Goal: Task Accomplishment & Management: Manage account settings

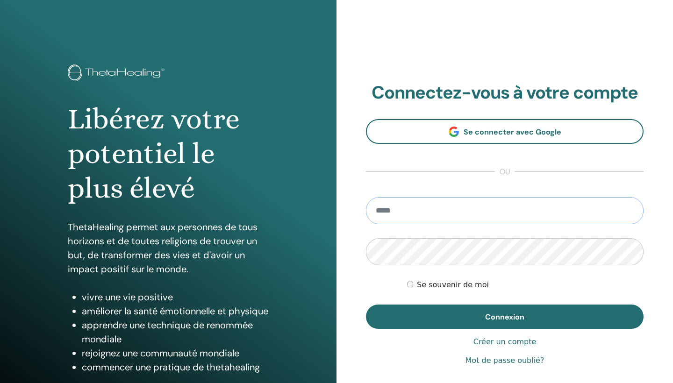
type input "**********"
click at [504, 317] on button "Connexion" at bounding box center [504, 317] width 277 height 24
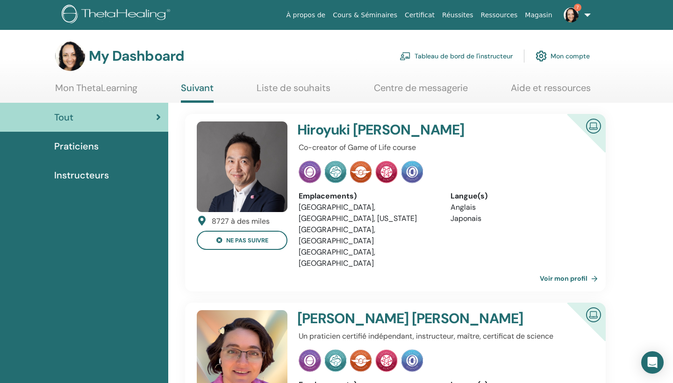
click at [475, 58] on link "Tableau de bord de l'instructeur" at bounding box center [455, 56] width 113 height 21
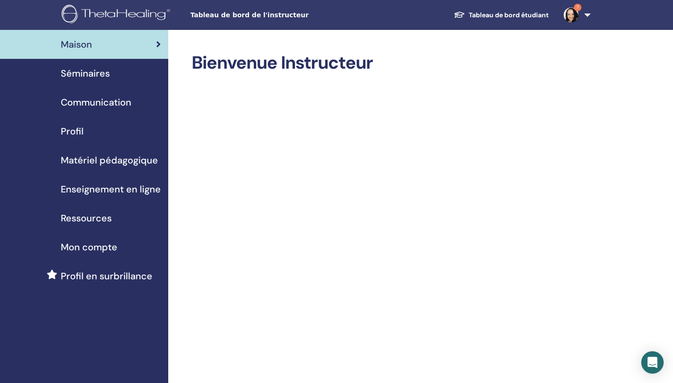
click at [99, 77] on span "Séminaires" at bounding box center [85, 73] width 49 height 14
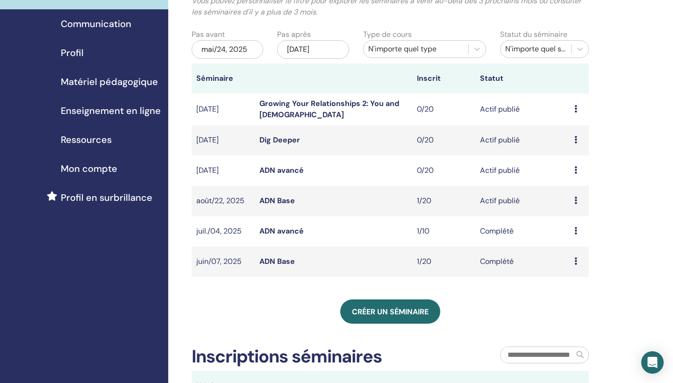
scroll to position [79, 0]
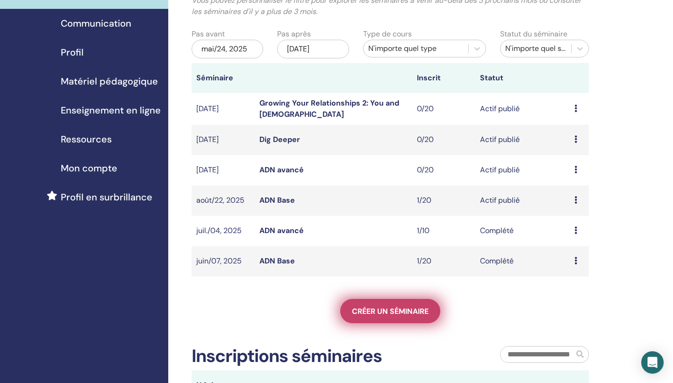
click at [416, 319] on link "Créer un séminaire" at bounding box center [390, 311] width 100 height 24
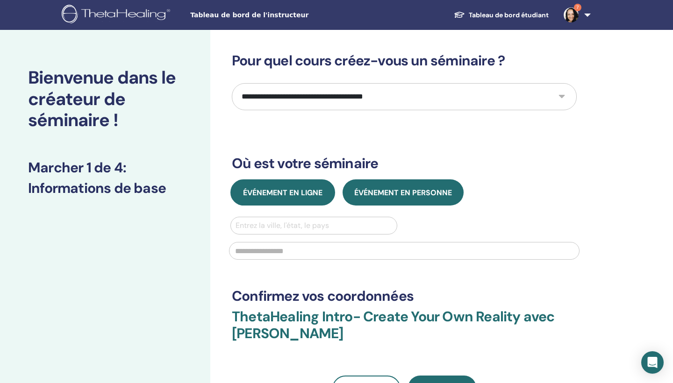
click at [265, 192] on span "Événement en ligne" at bounding box center [282, 193] width 79 height 10
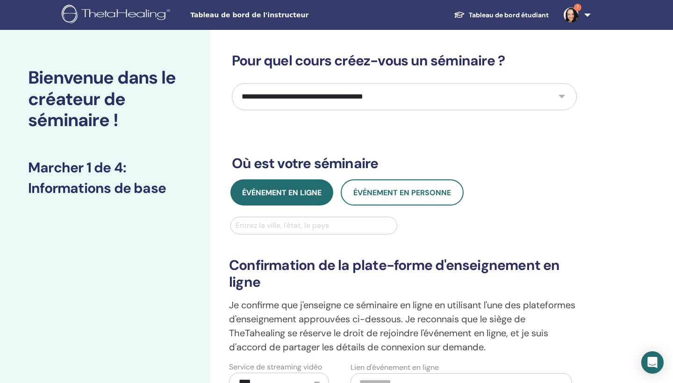
select select "*"
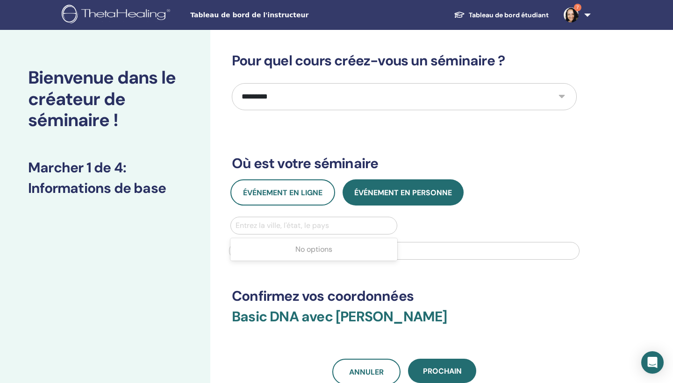
click at [298, 226] on div "Entrez la ville, l'état, le pays" at bounding box center [313, 225] width 156 height 11
type input "*****"
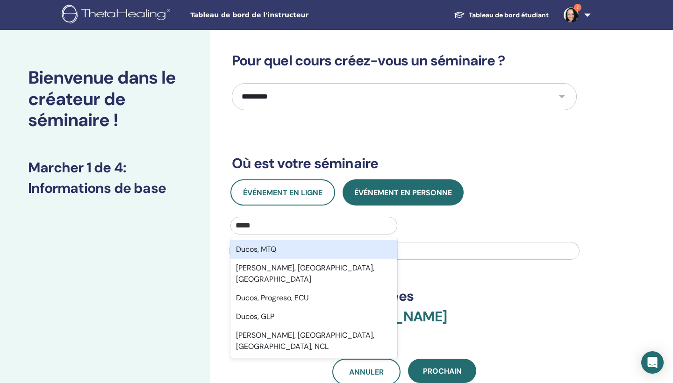
click at [302, 249] on div "Ducos, MTQ" at bounding box center [313, 249] width 167 height 19
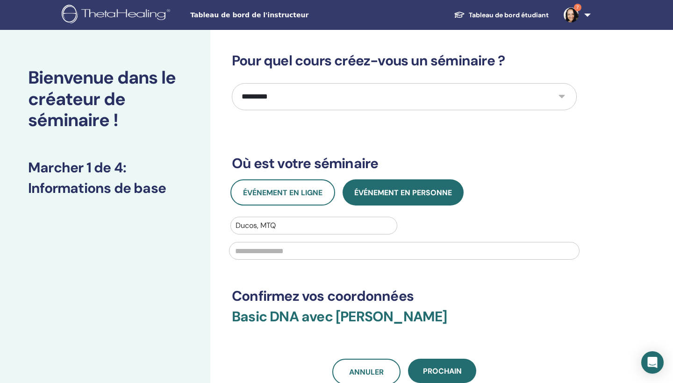
scroll to position [149, 0]
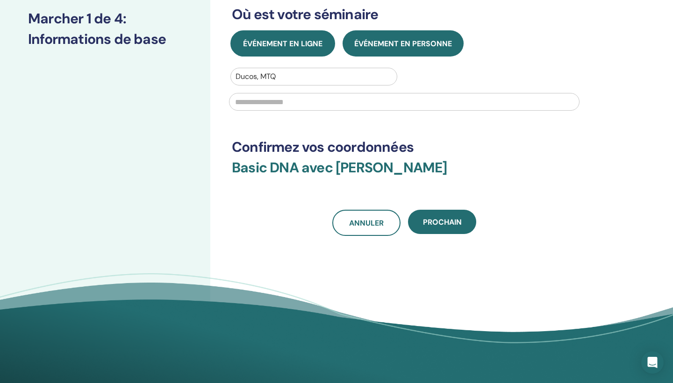
click at [294, 45] on span "Événement en ligne" at bounding box center [282, 44] width 79 height 10
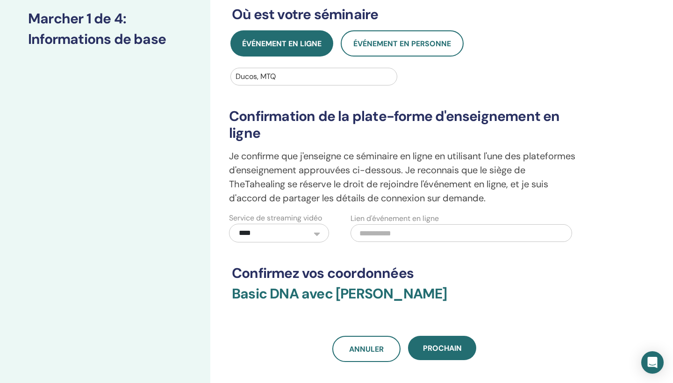
click at [376, 234] on input "text" at bounding box center [460, 233] width 221 height 18
paste input "**********"
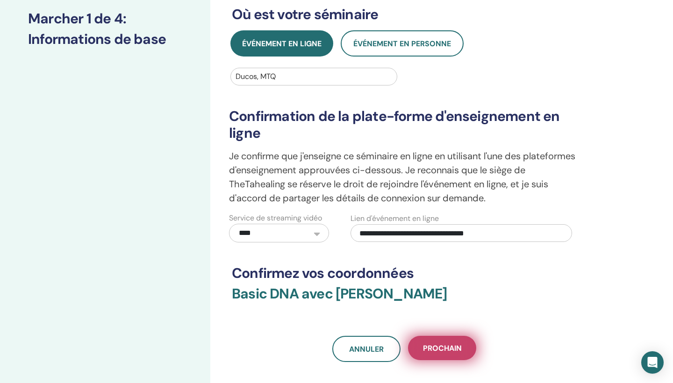
type input "**********"
click at [433, 344] on span "Prochain" at bounding box center [442, 348] width 39 height 10
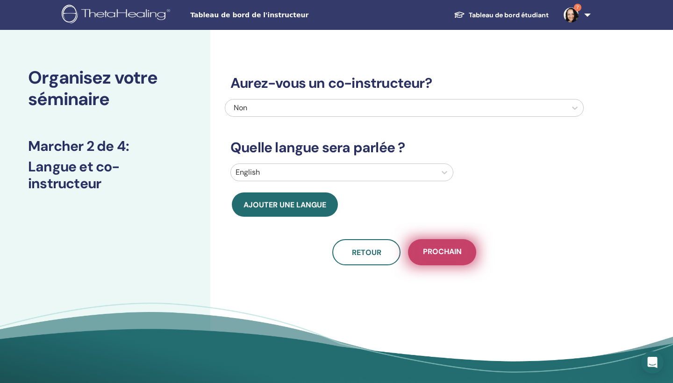
scroll to position [0, 0]
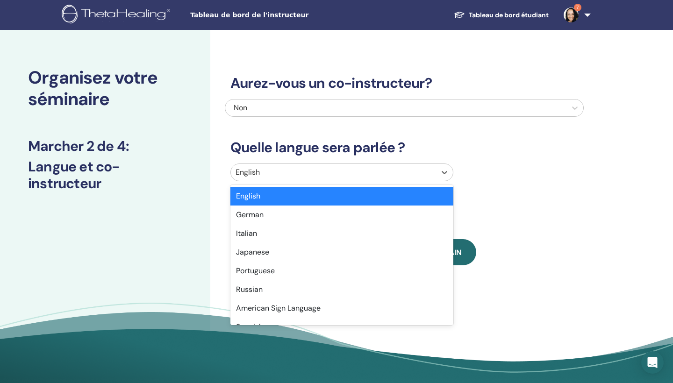
click at [370, 177] on div at bounding box center [333, 172] width 196 height 13
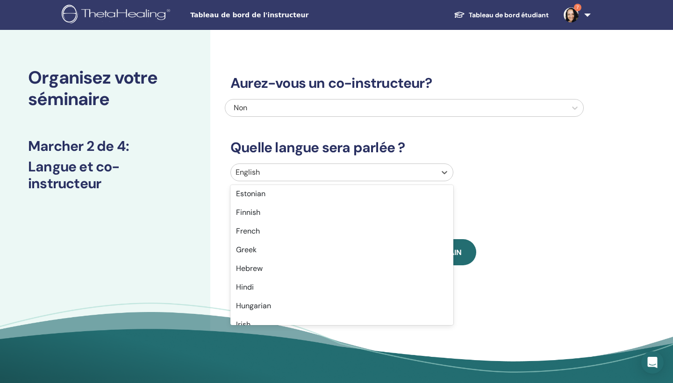
scroll to position [349, 0]
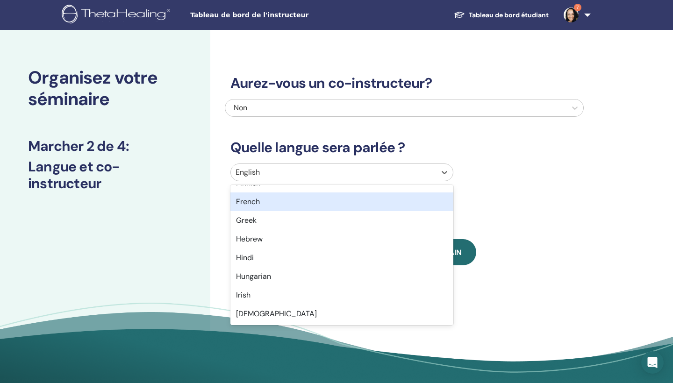
click at [338, 203] on div "French" at bounding box center [341, 201] width 223 height 19
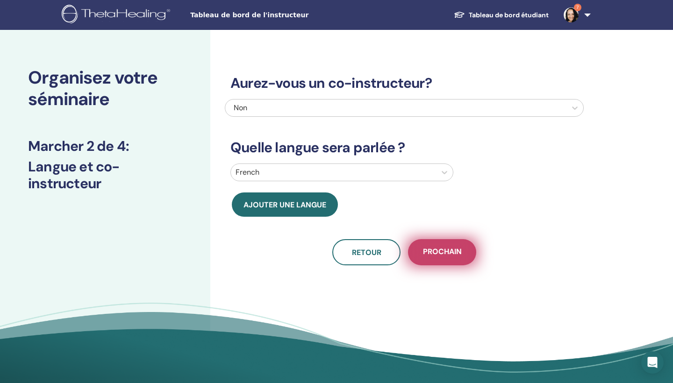
click at [458, 254] on span "Prochain" at bounding box center [442, 253] width 39 height 12
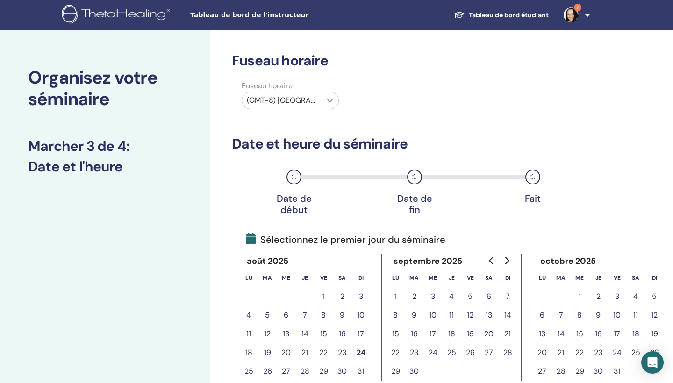
click at [325, 102] on icon at bounding box center [329, 100] width 9 height 9
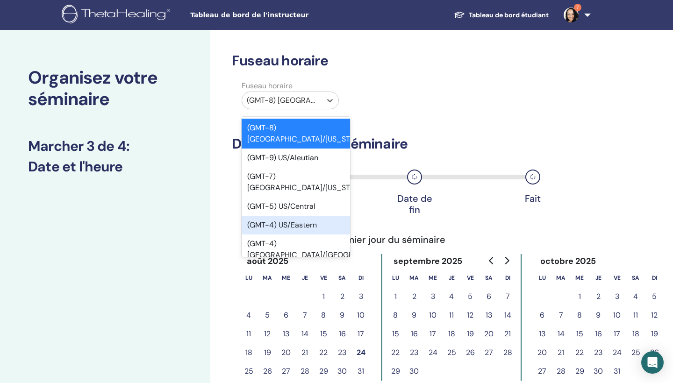
click at [320, 216] on div "(GMT-4) US/Eastern" at bounding box center [295, 225] width 108 height 19
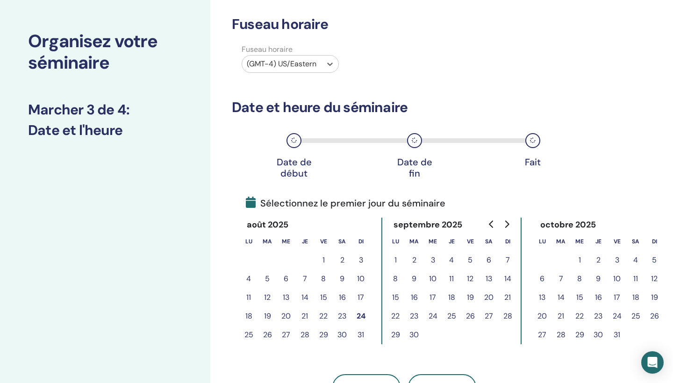
scroll to position [208, 0]
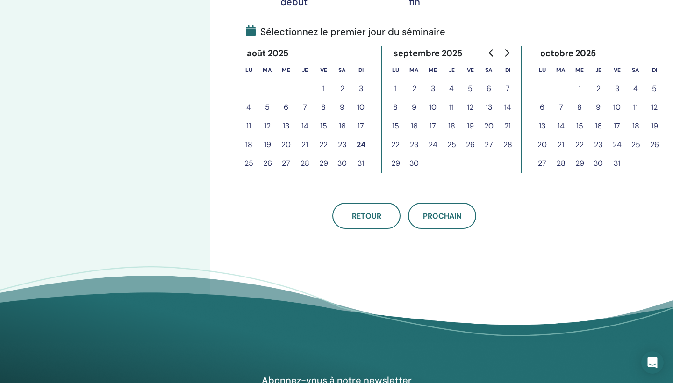
click at [248, 163] on button "25" at bounding box center [248, 163] width 19 height 19
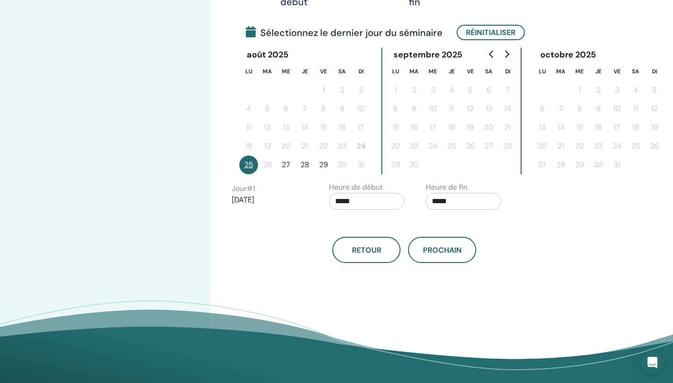
click at [285, 168] on button "27" at bounding box center [286, 165] width 19 height 19
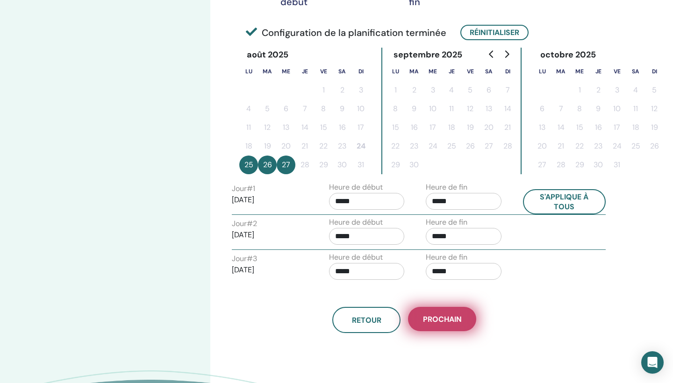
click at [452, 319] on span "Prochain" at bounding box center [442, 319] width 39 height 10
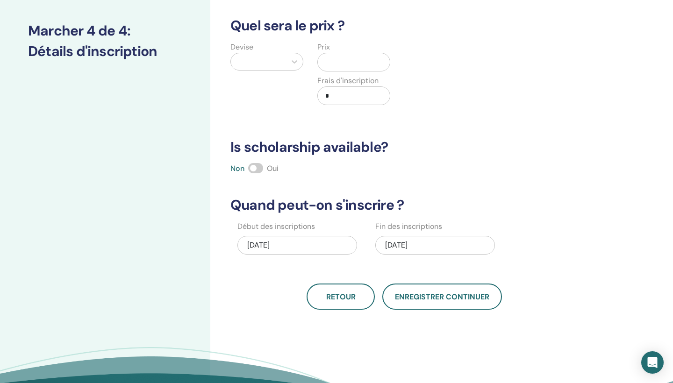
scroll to position [0, 0]
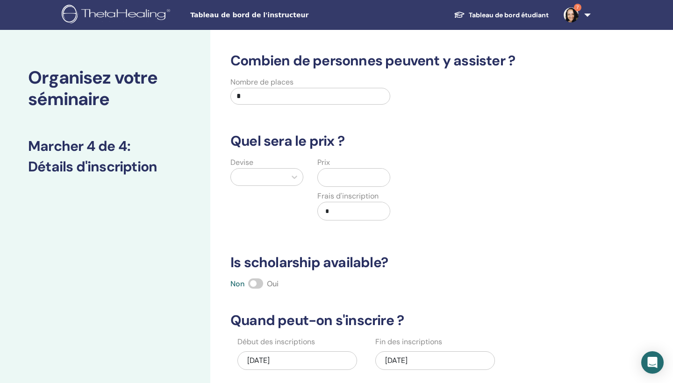
click at [248, 101] on input "*" at bounding box center [310, 96] width 160 height 17
type input "**"
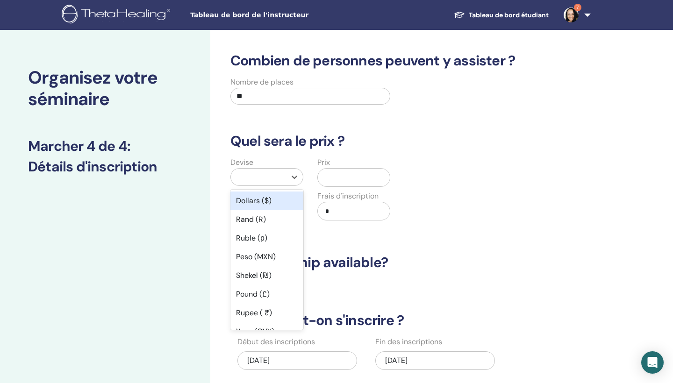
click at [251, 179] on div at bounding box center [258, 176] width 46 height 13
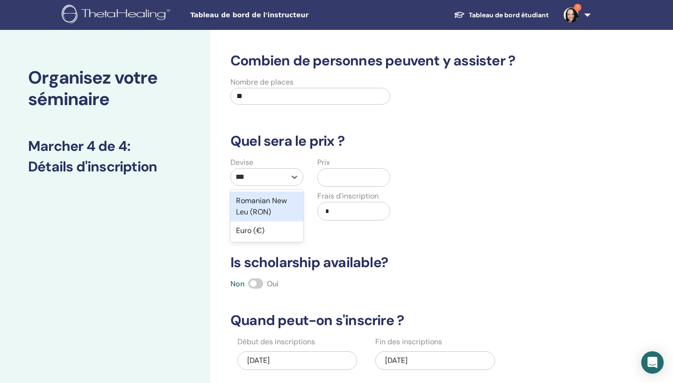
type input "****"
click at [255, 206] on div "Euro (€)" at bounding box center [266, 201] width 73 height 19
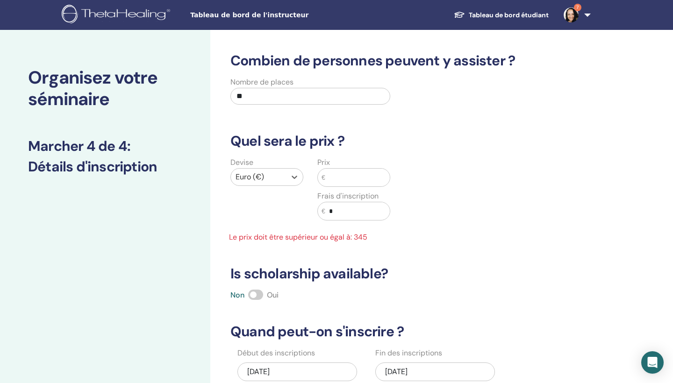
click at [341, 179] on input "text" at bounding box center [357, 178] width 64 height 18
type input "*"
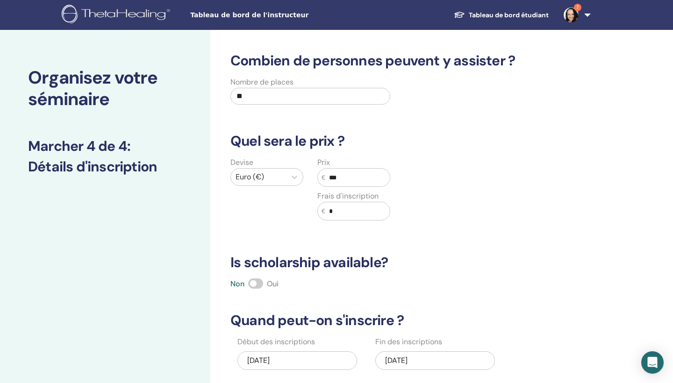
type input "***"
click at [372, 207] on input "*" at bounding box center [357, 211] width 64 height 18
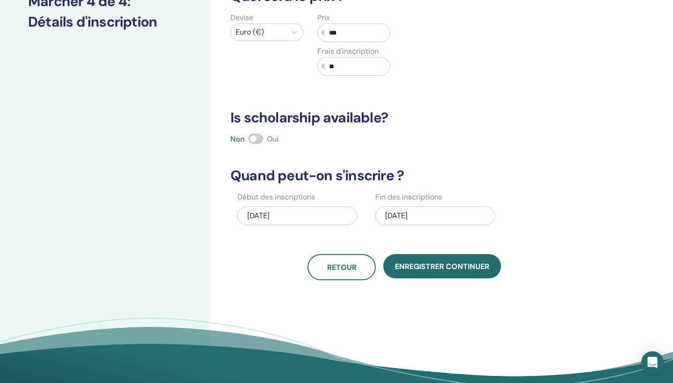
type input "**"
click at [341, 215] on div "08/24/2025" at bounding box center [297, 215] width 120 height 19
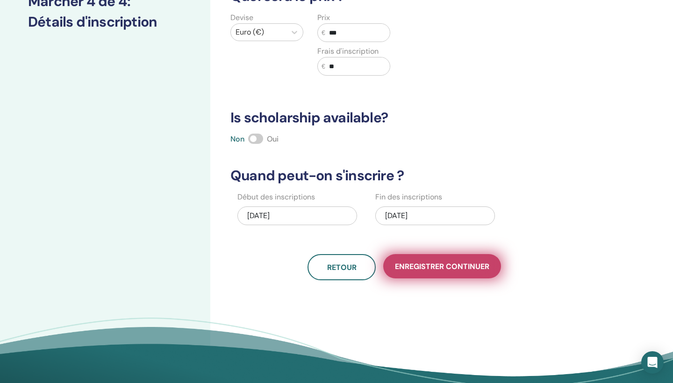
click at [432, 270] on span "Enregistrer continuer" at bounding box center [442, 267] width 94 height 10
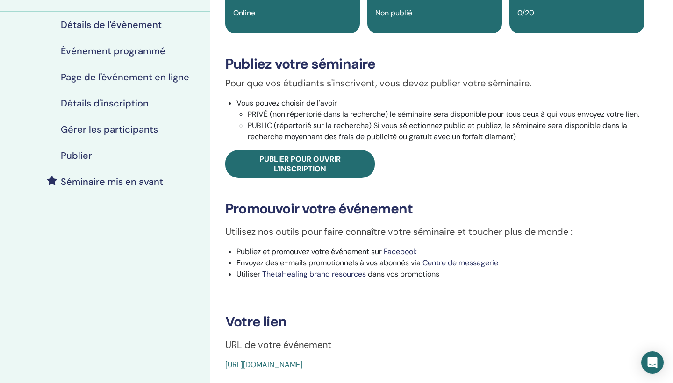
scroll to position [172, 0]
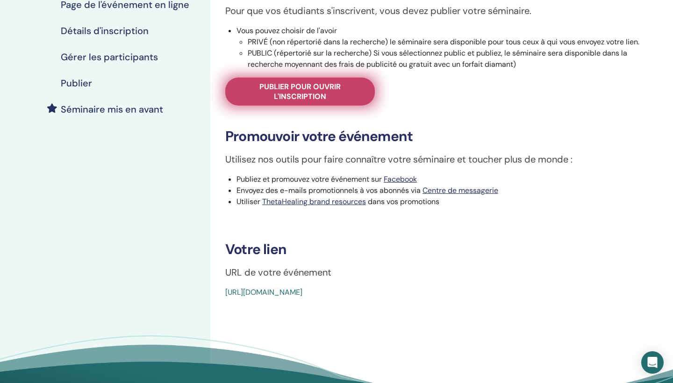
click at [341, 95] on span "Publier pour ouvrir l'inscription" at bounding box center [300, 92] width 126 height 20
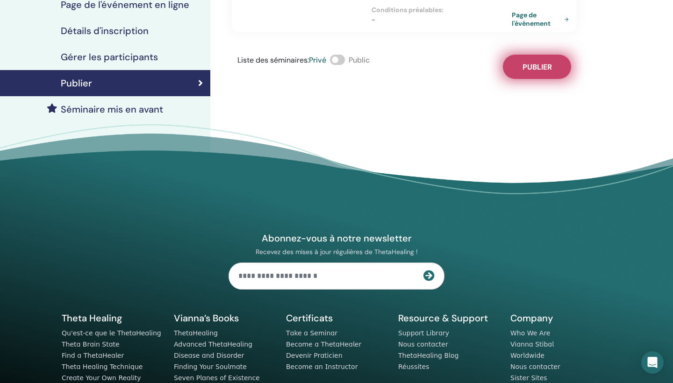
click at [529, 66] on span "Publier" at bounding box center [536, 67] width 29 height 10
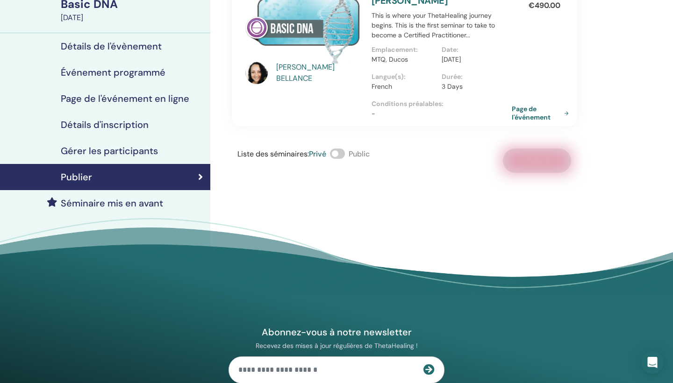
scroll to position [39, 0]
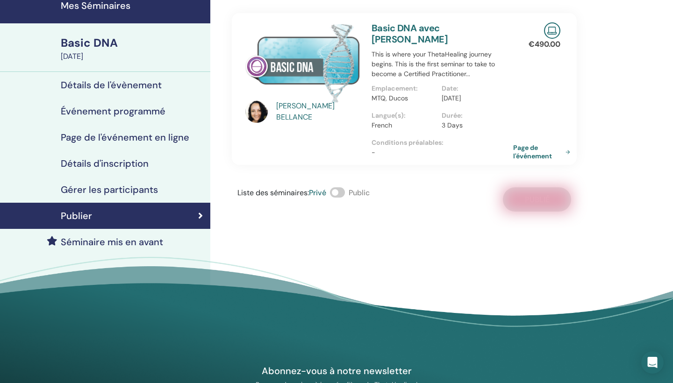
click at [533, 150] on link "Page de l'événement" at bounding box center [543, 151] width 61 height 17
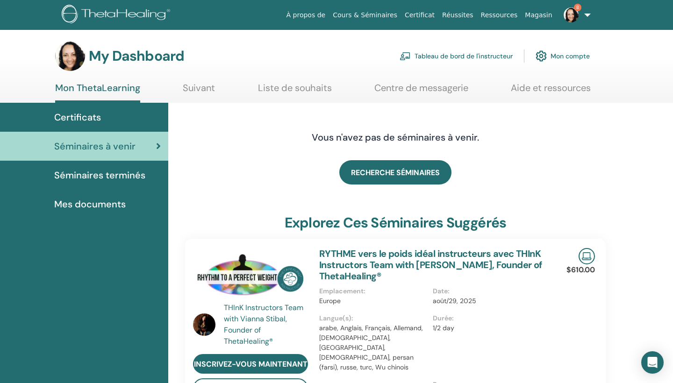
click at [470, 57] on link "Tableau de bord de l'instructeur" at bounding box center [455, 56] width 113 height 21
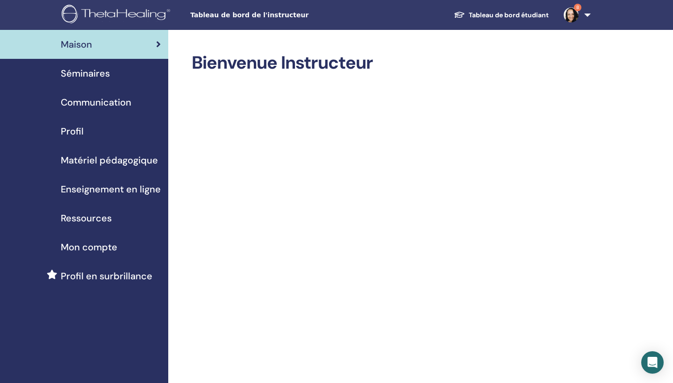
click at [101, 73] on span "Séminaires" at bounding box center [85, 73] width 49 height 14
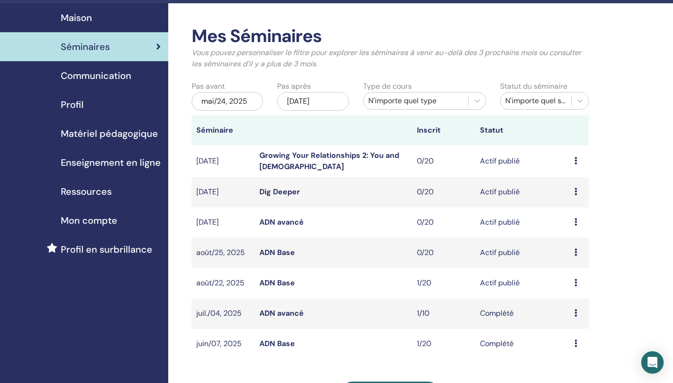
scroll to position [53, 0]
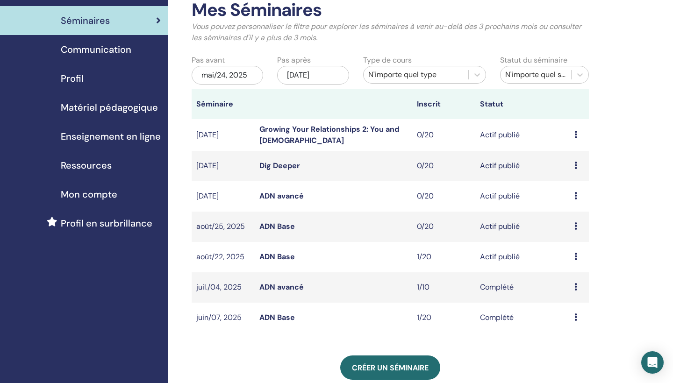
click at [575, 257] on icon at bounding box center [575, 256] width 3 height 7
click at [573, 293] on link "Participants" at bounding box center [576, 293] width 42 height 10
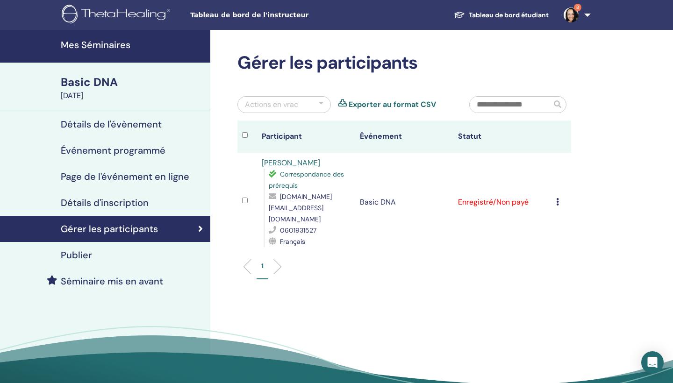
click at [559, 200] on div "Annuler l'inscription Ne pas certifier automatiquement Marquer comme payé Marqu…" at bounding box center [561, 202] width 10 height 11
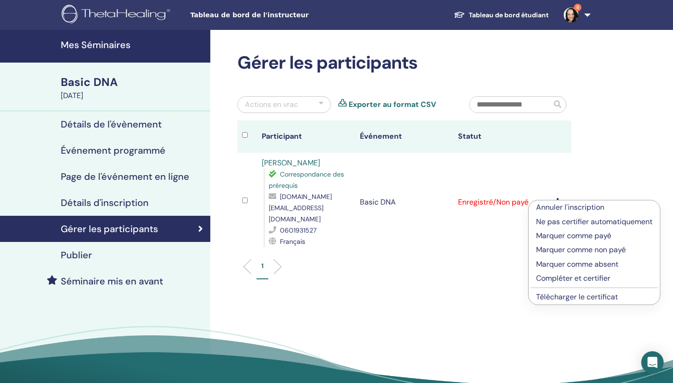
click at [557, 238] on p "Marquer comme payé" at bounding box center [594, 235] width 116 height 11
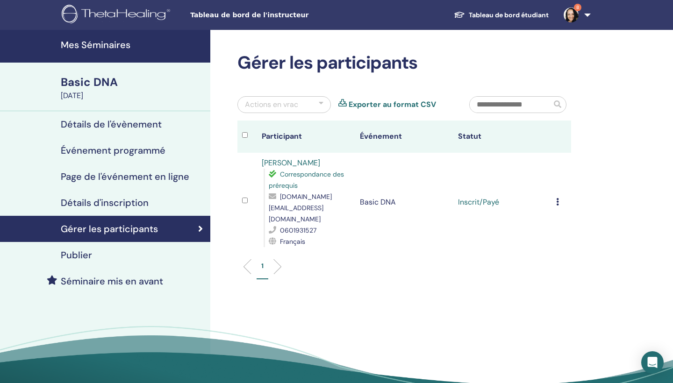
click at [556, 198] on icon at bounding box center [557, 201] width 3 height 7
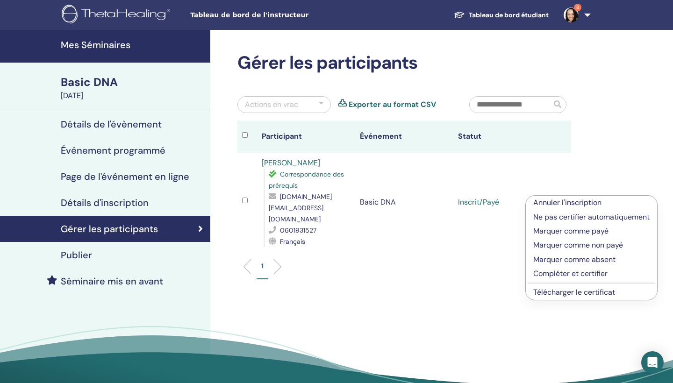
click at [559, 273] on p "Compléter et certifier" at bounding box center [591, 273] width 116 height 11
